Goal: Task Accomplishment & Management: Complete application form

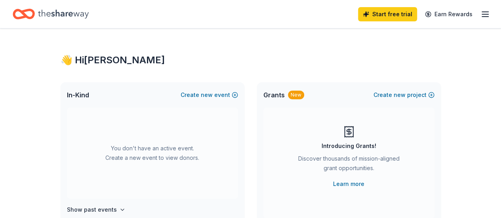
click at [44, 15] on div "Home" at bounding box center [51, 14] width 76 height 19
click at [482, 12] on line "button" at bounding box center [485, 12] width 6 height 0
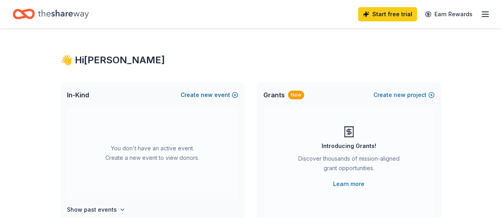
click at [222, 93] on button "Create new event" at bounding box center [209, 95] width 57 height 10
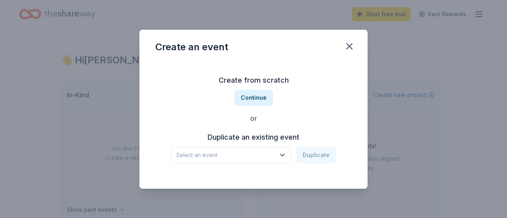
click at [232, 156] on span "Select an event" at bounding box center [225, 155] width 99 height 10
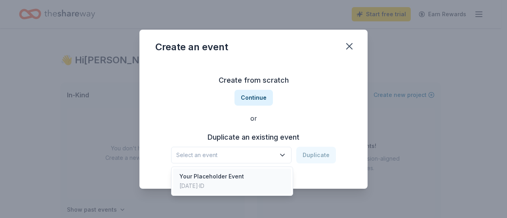
click at [222, 177] on div "Your Placeholder Event" at bounding box center [211, 177] width 65 height 10
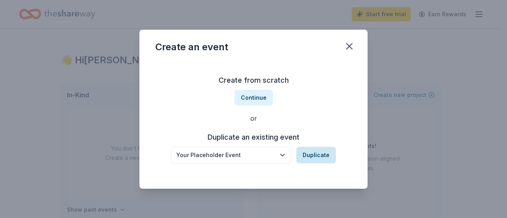
click at [310, 152] on button "Duplicate" at bounding box center [316, 155] width 40 height 17
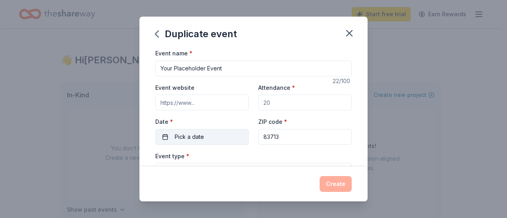
click at [198, 137] on span "Pick a date" at bounding box center [189, 137] width 29 height 10
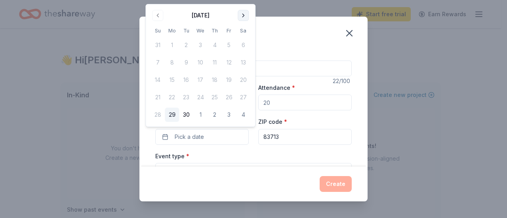
click at [244, 18] on button "Go to next month" at bounding box center [243, 15] width 11 height 11
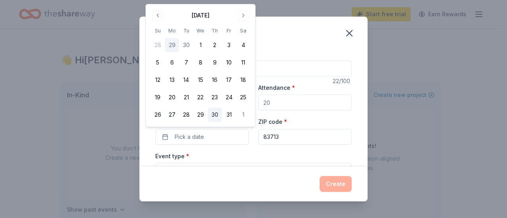
click at [216, 113] on button "30" at bounding box center [214, 115] width 14 height 14
click at [204, 156] on div "Event type * Select" at bounding box center [253, 165] width 196 height 29
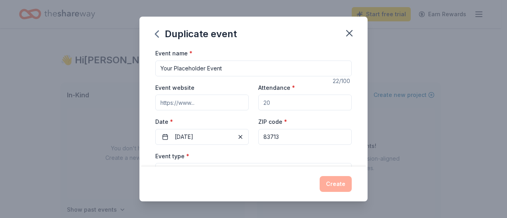
click at [198, 173] on div "Create" at bounding box center [253, 184] width 228 height 35
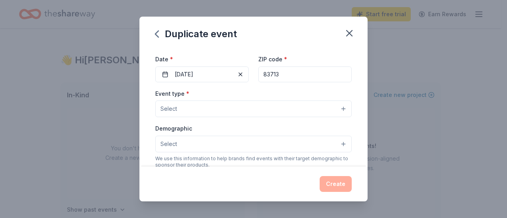
scroll to position [79, 0]
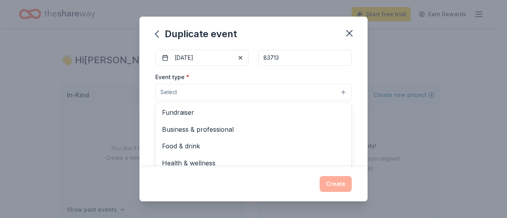
click at [212, 85] on button "Select" at bounding box center [253, 92] width 196 height 17
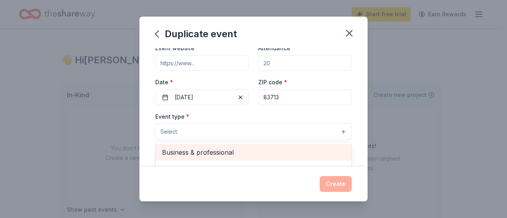
scroll to position [0, 0]
click at [199, 150] on span "Fundraiser" at bounding box center [253, 152] width 183 height 10
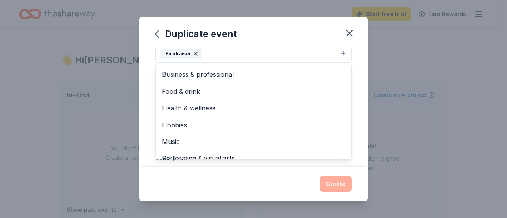
scroll to position [119, 0]
click at [354, 93] on div "Event name * Your Placeholder Event 22 /100 Event website Attendance * Date * […" at bounding box center [253, 107] width 228 height 118
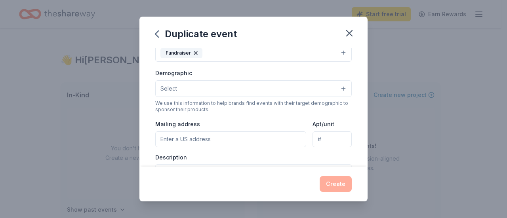
scroll to position [114, 0]
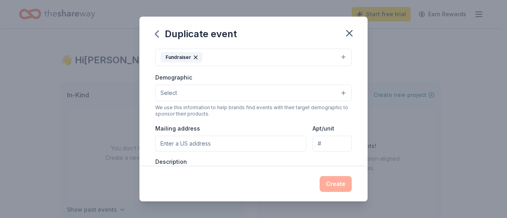
click at [261, 91] on button "Select" at bounding box center [253, 93] width 196 height 17
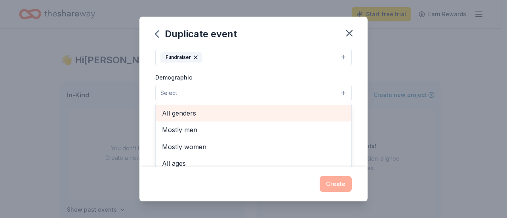
click at [233, 117] on div "All genders" at bounding box center [254, 113] width 196 height 17
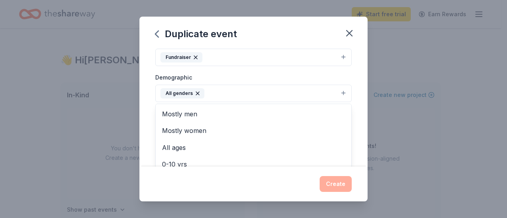
click at [355, 119] on div "Event name * Your Placeholder Event 22 /100 Event website Attendance * Date * […" at bounding box center [253, 107] width 228 height 118
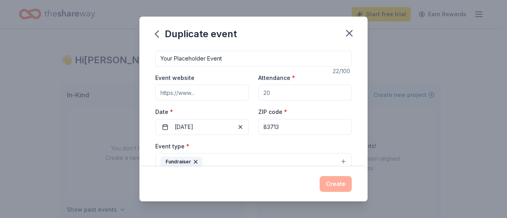
scroll to position [0, 0]
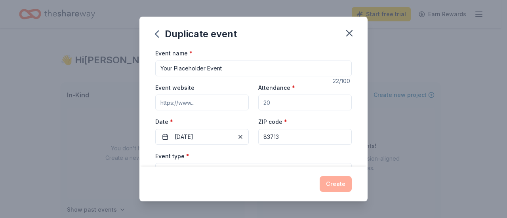
click at [192, 105] on input "Event website" at bounding box center [201, 103] width 93 height 16
type input "[DOMAIN_NAME]"
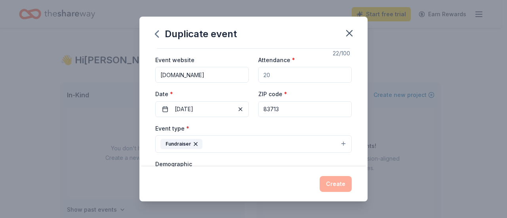
scroll to position [40, 0]
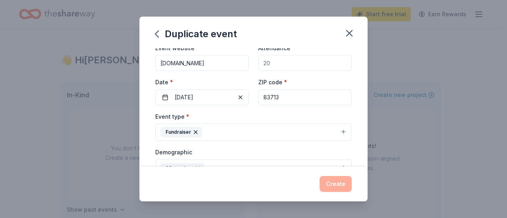
click at [342, 186] on div "Create" at bounding box center [253, 184] width 196 height 16
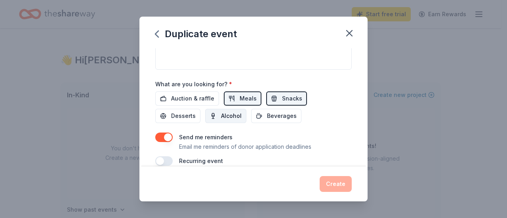
scroll to position [238, 0]
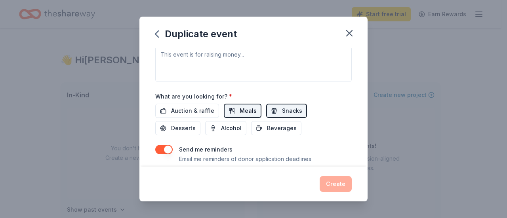
click at [240, 106] on span "Meals" at bounding box center [248, 111] width 17 height 10
click at [278, 129] on span "Beverages" at bounding box center [282, 129] width 30 height 10
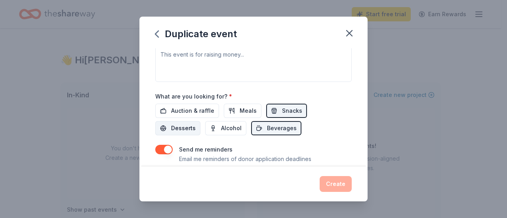
click at [181, 126] on span "Desserts" at bounding box center [183, 129] width 25 height 10
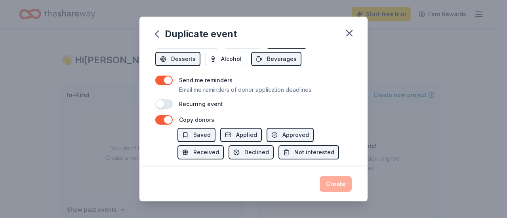
scroll to position [317, 0]
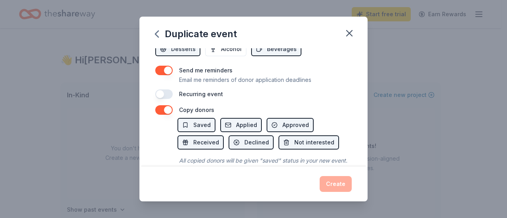
click at [165, 66] on button "button" at bounding box center [163, 71] width 17 height 10
click at [162, 107] on button "button" at bounding box center [163, 110] width 17 height 10
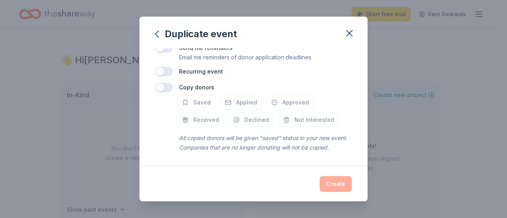
scroll to position [306, 0]
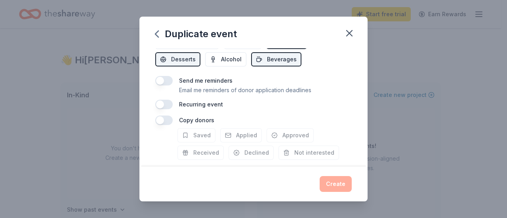
click at [170, 116] on button "button" at bounding box center [163, 121] width 17 height 10
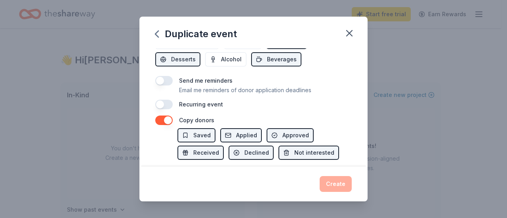
click at [157, 118] on button "button" at bounding box center [163, 121] width 17 height 10
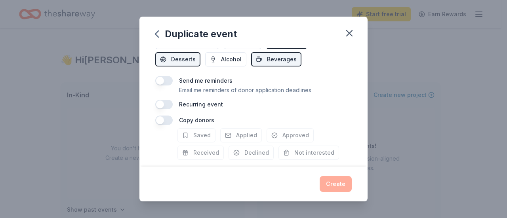
click at [327, 180] on div "Create" at bounding box center [253, 184] width 196 height 16
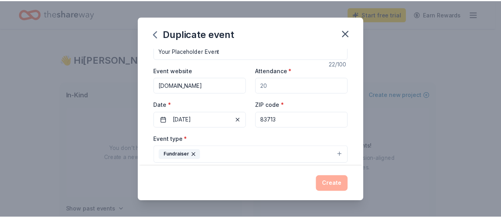
scroll to position [0, 0]
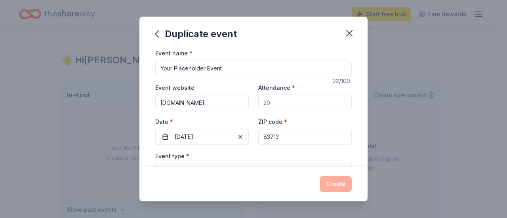
click at [273, 102] on input "Attendance *" at bounding box center [304, 103] width 93 height 16
type input "50"
click at [337, 176] on button "Create" at bounding box center [336, 184] width 32 height 16
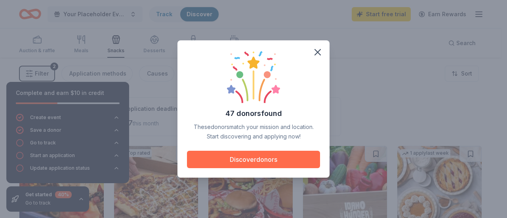
click at [262, 158] on button "Discover donors" at bounding box center [253, 159] width 133 height 17
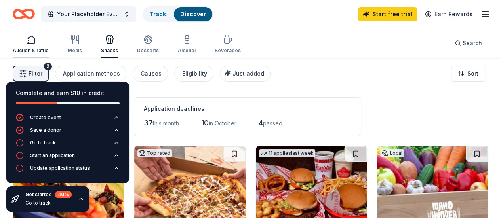
click at [40, 45] on div "Auction & raffle" at bounding box center [31, 44] width 36 height 19
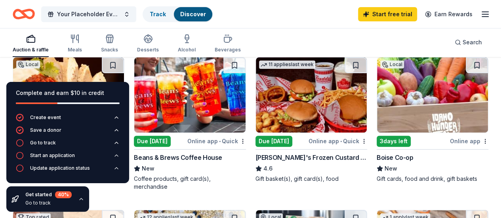
scroll to position [79, 0]
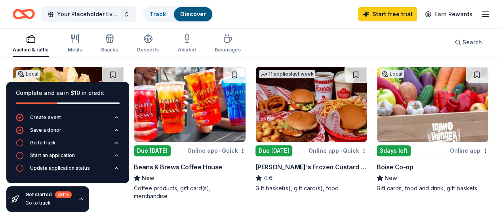
click at [377, 117] on img at bounding box center [432, 104] width 111 height 75
click at [110, 42] on icon "button" at bounding box center [110, 39] width 10 height 10
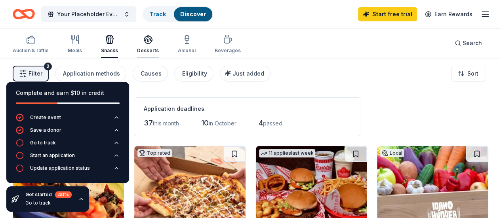
click at [153, 38] on icon "button" at bounding box center [148, 40] width 10 height 10
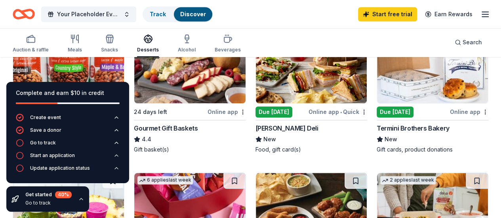
scroll to position [198, 0]
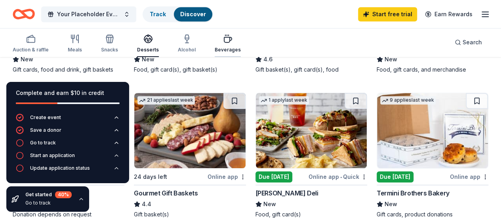
click at [232, 37] on icon "button" at bounding box center [228, 39] width 8 height 5
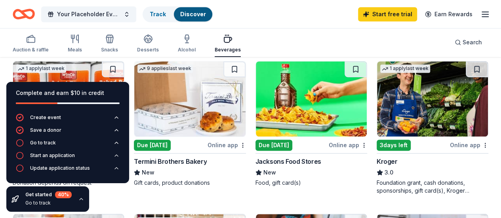
scroll to position [79, 0]
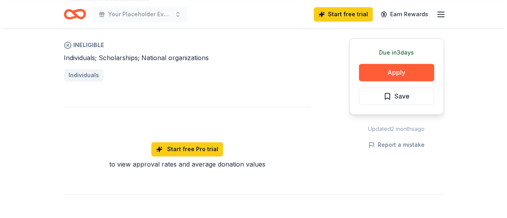
scroll to position [475, 0]
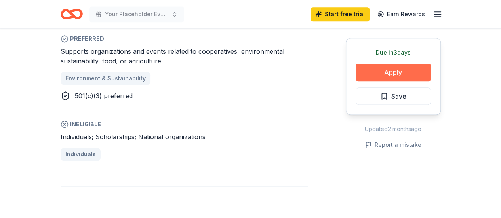
click at [394, 72] on button "Apply" at bounding box center [393, 72] width 75 height 17
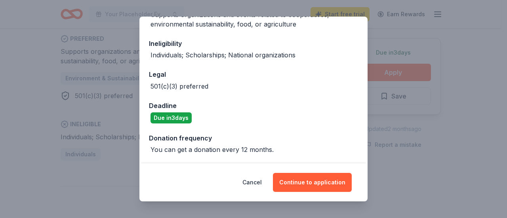
scroll to position [146, 0]
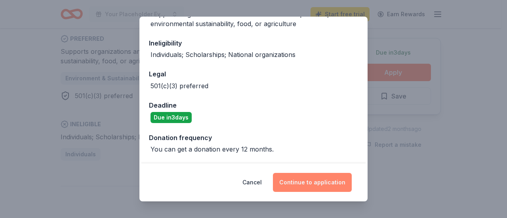
click at [304, 188] on button "Continue to application" at bounding box center [312, 182] width 79 height 19
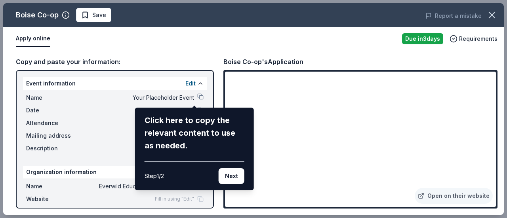
drag, startPoint x: 492, startPoint y: 86, endPoint x: 495, endPoint y: 100, distance: 14.5
click at [495, 100] on div "Boise Co-op Save Report a mistake Apply online Due in 3 days Requirements Copy …" at bounding box center [253, 109] width 500 height 212
click at [448, 198] on div "Boise Co-op Save Report a mistake Apply online Due in 3 days Requirements Copy …" at bounding box center [253, 109] width 500 height 212
click at [422, 197] on div "Boise Co-op Save Report a mistake Apply online Due in 3 days Requirements Copy …" at bounding box center [253, 109] width 500 height 212
click at [230, 176] on button "Next" at bounding box center [232, 176] width 26 height 16
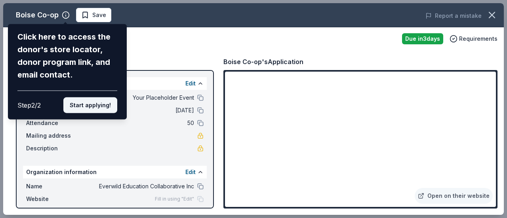
click at [81, 105] on button "Start applying!" at bounding box center [90, 105] width 54 height 16
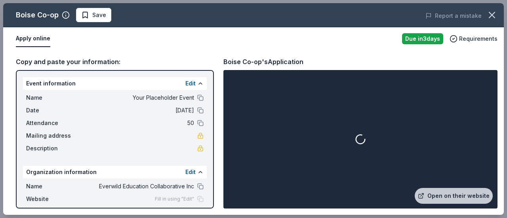
click at [493, 111] on div at bounding box center [360, 139] width 271 height 135
